Goal: Information Seeking & Learning: Learn about a topic

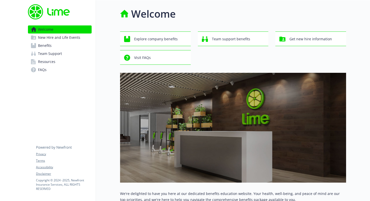
click at [64, 40] on span "New Hire and Life Events" at bounding box center [59, 37] width 42 height 8
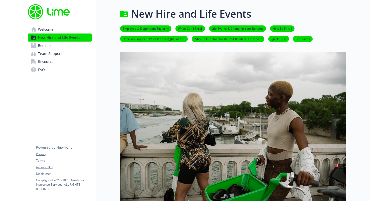
click at [241, 28] on link "Life Events & Changing Your Benefits" at bounding box center [237, 28] width 57 height 5
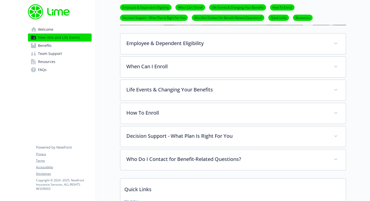
scroll to position [231, 4]
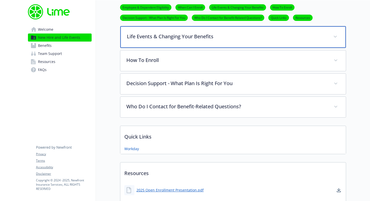
click at [240, 33] on p "Life Events & Changing Your Benefits" at bounding box center [227, 37] width 200 height 8
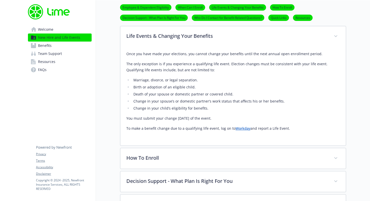
click at [239, 129] on link "Workday" at bounding box center [243, 128] width 15 height 5
drag, startPoint x: 150, startPoint y: 101, endPoint x: 277, endPoint y: 97, distance: 127.3
click at [277, 97] on ul "Marriage, divorce, or legal separation. Birth or adoption of an eligible child.…" at bounding box center [233, 94] width 214 height 34
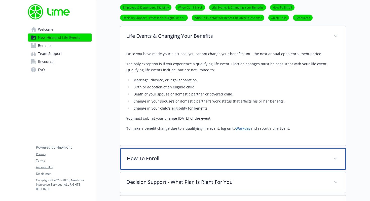
click at [334, 158] on icon at bounding box center [335, 159] width 3 height 2
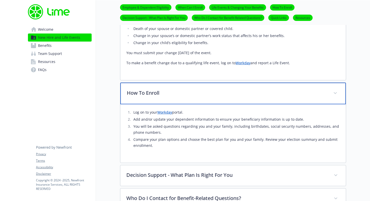
scroll to position [317, 4]
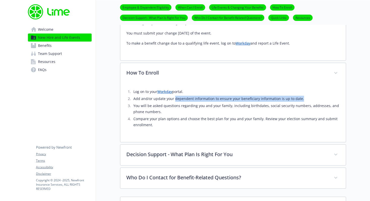
drag, startPoint x: 171, startPoint y: 100, endPoint x: 297, endPoint y: 101, distance: 126.2
click at [297, 101] on li "Add and/or update your dependent information to ensure your beneficiary informa…" at bounding box center [236, 99] width 208 height 6
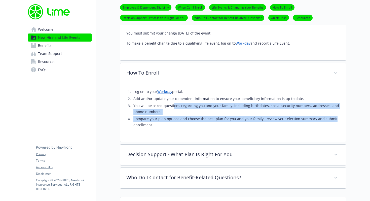
drag, startPoint x: 169, startPoint y: 106, endPoint x: 334, endPoint y: 122, distance: 165.9
click at [334, 122] on ol "Log on to your Workday portal. Add and/or update your dependent information to …" at bounding box center [233, 108] width 214 height 39
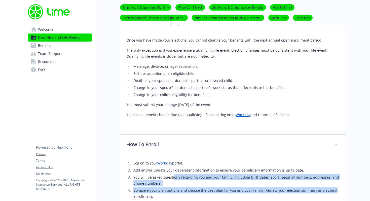
scroll to position [239, 4]
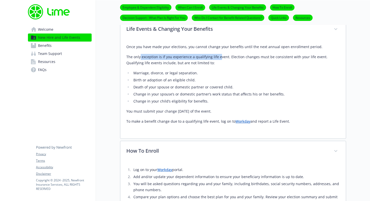
drag, startPoint x: 136, startPoint y: 57, endPoint x: 214, endPoint y: 55, distance: 77.8
click at [214, 55] on p "The only exception is if you experience a qualifying life event. Election chang…" at bounding box center [233, 60] width 214 height 12
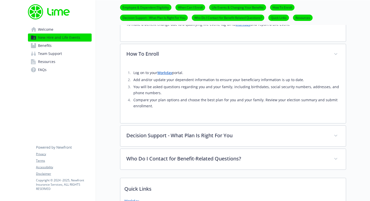
scroll to position [354, 4]
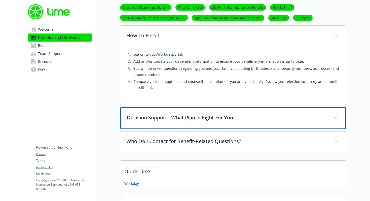
click at [333, 120] on span at bounding box center [335, 118] width 8 height 8
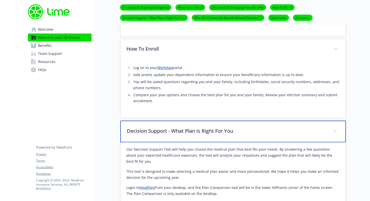
scroll to position [365, 4]
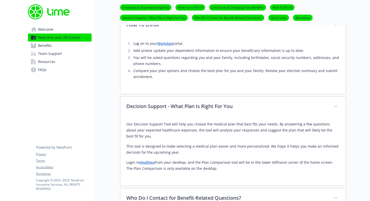
click at [146, 164] on link "Healthee" at bounding box center [147, 162] width 15 height 5
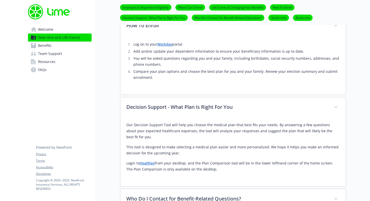
scroll to position [364, 4]
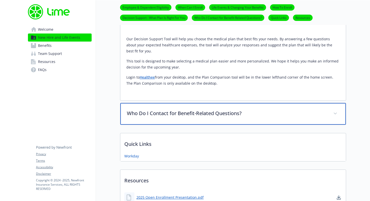
click at [322, 109] on div "Who Do I Contact for Benefit-Related Questions?" at bounding box center [233, 114] width 226 height 22
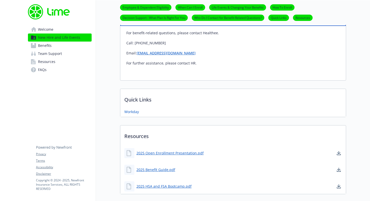
scroll to position [573, 4]
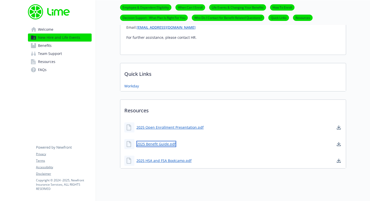
click at [159, 145] on link "2025 Benefit Guide.pdf" at bounding box center [157, 144] width 40 height 6
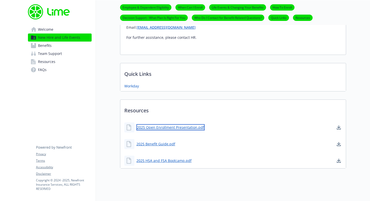
click at [177, 127] on link "2025 Open Enrollment Presentation.pdf" at bounding box center [171, 127] width 68 height 6
